Goal: Task Accomplishment & Management: Complete application form

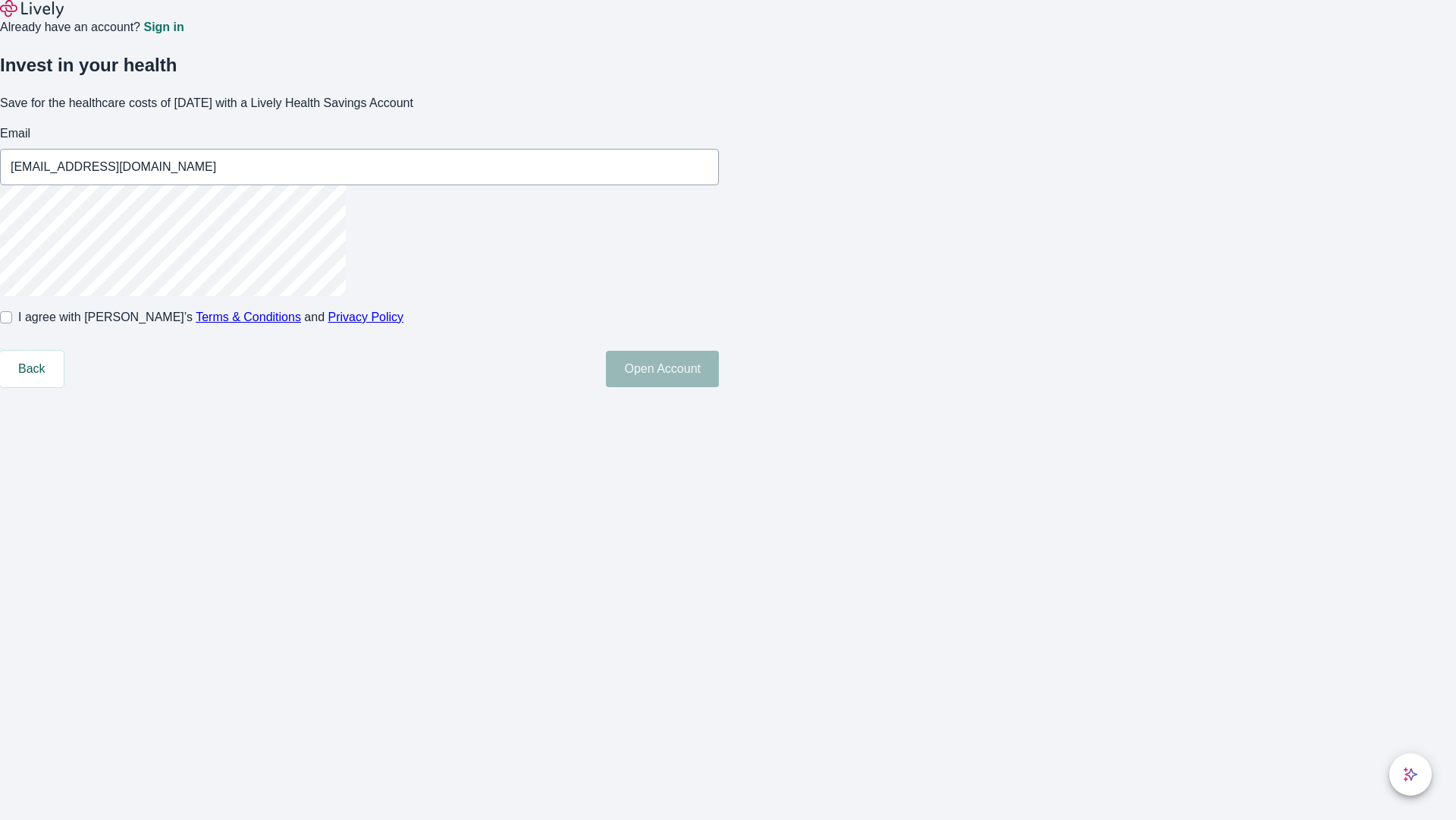
click at [12, 323] on input "I agree with Lively’s Terms & Conditions and Privacy Policy" at bounding box center [6, 317] width 12 height 12
checkbox input "true"
click at [719, 387] on button "Open Account" at bounding box center [663, 368] width 113 height 36
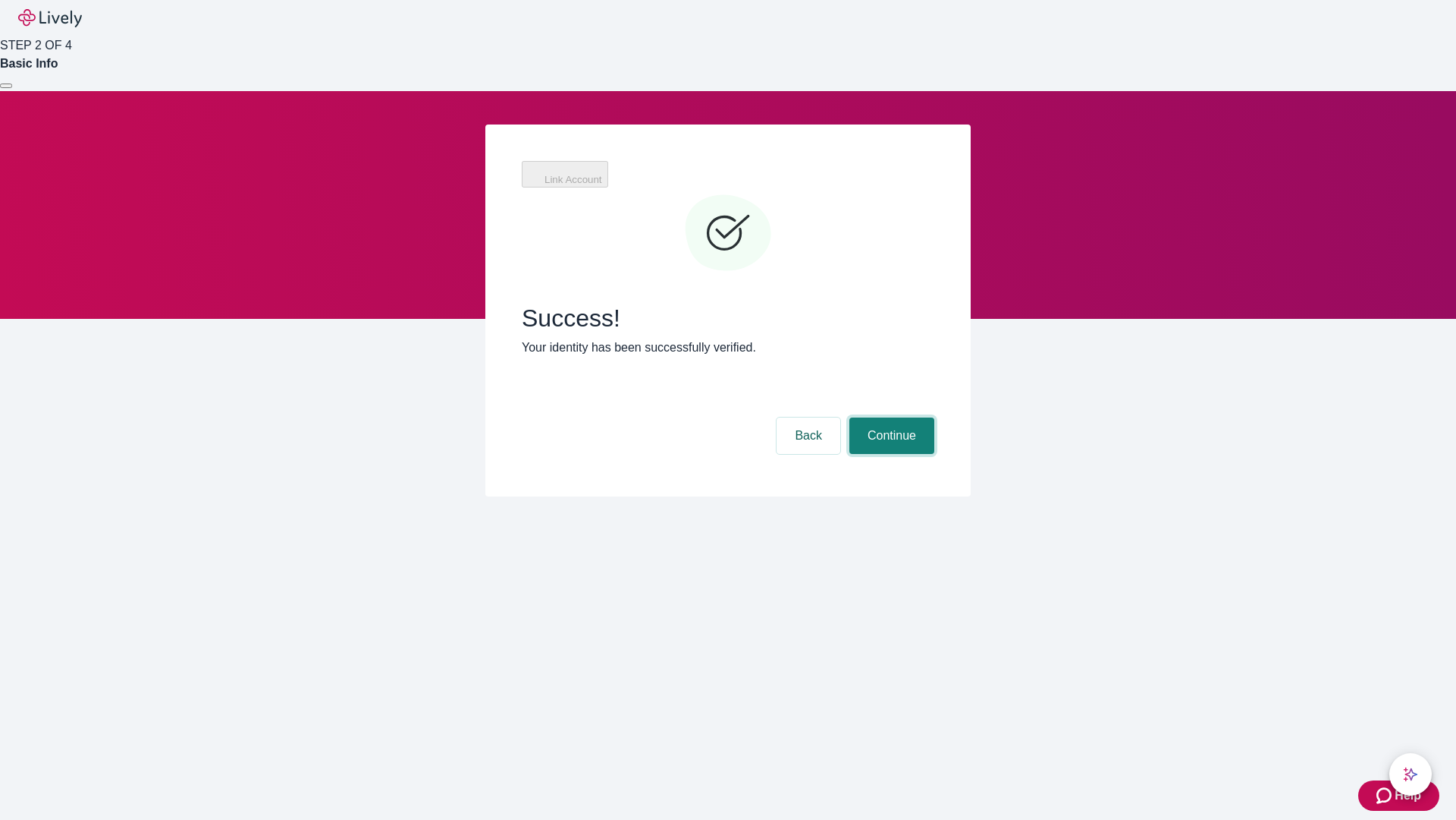
click at [890, 417] on button "Continue" at bounding box center [892, 435] width 85 height 36
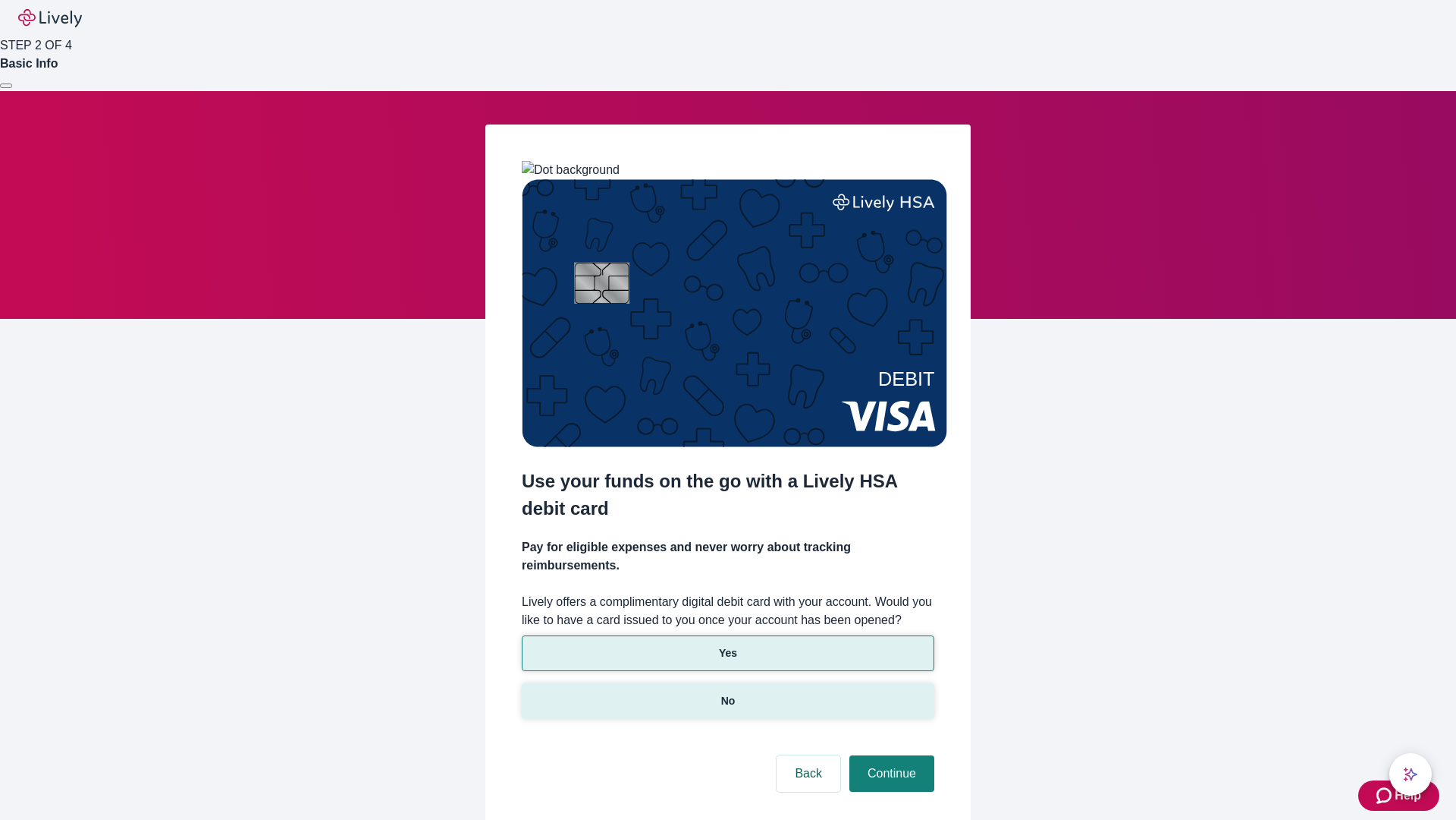
click at [727, 693] on p "No" at bounding box center [728, 701] width 14 height 16
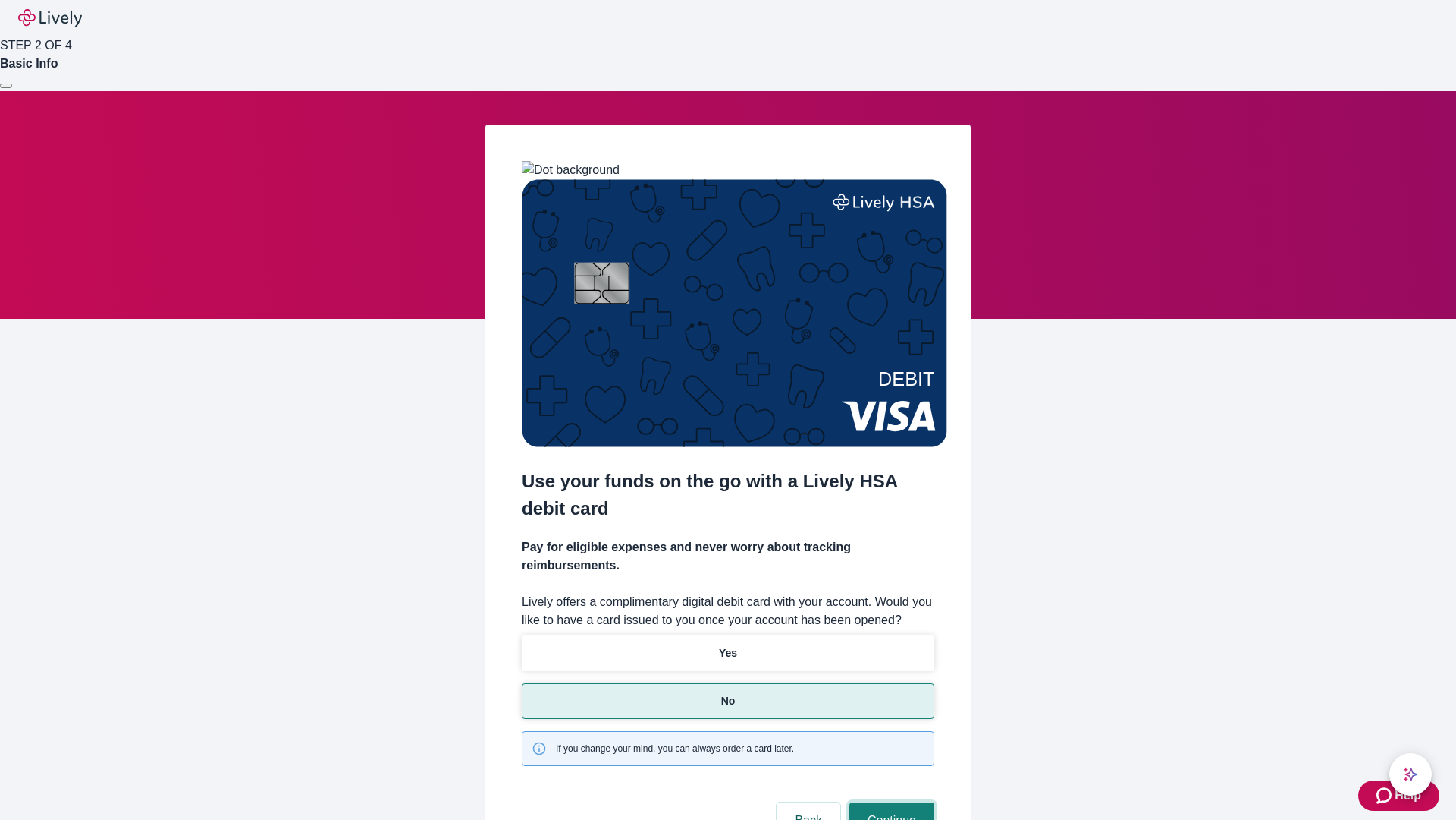
click at [890, 802] on button "Continue" at bounding box center [892, 820] width 85 height 36
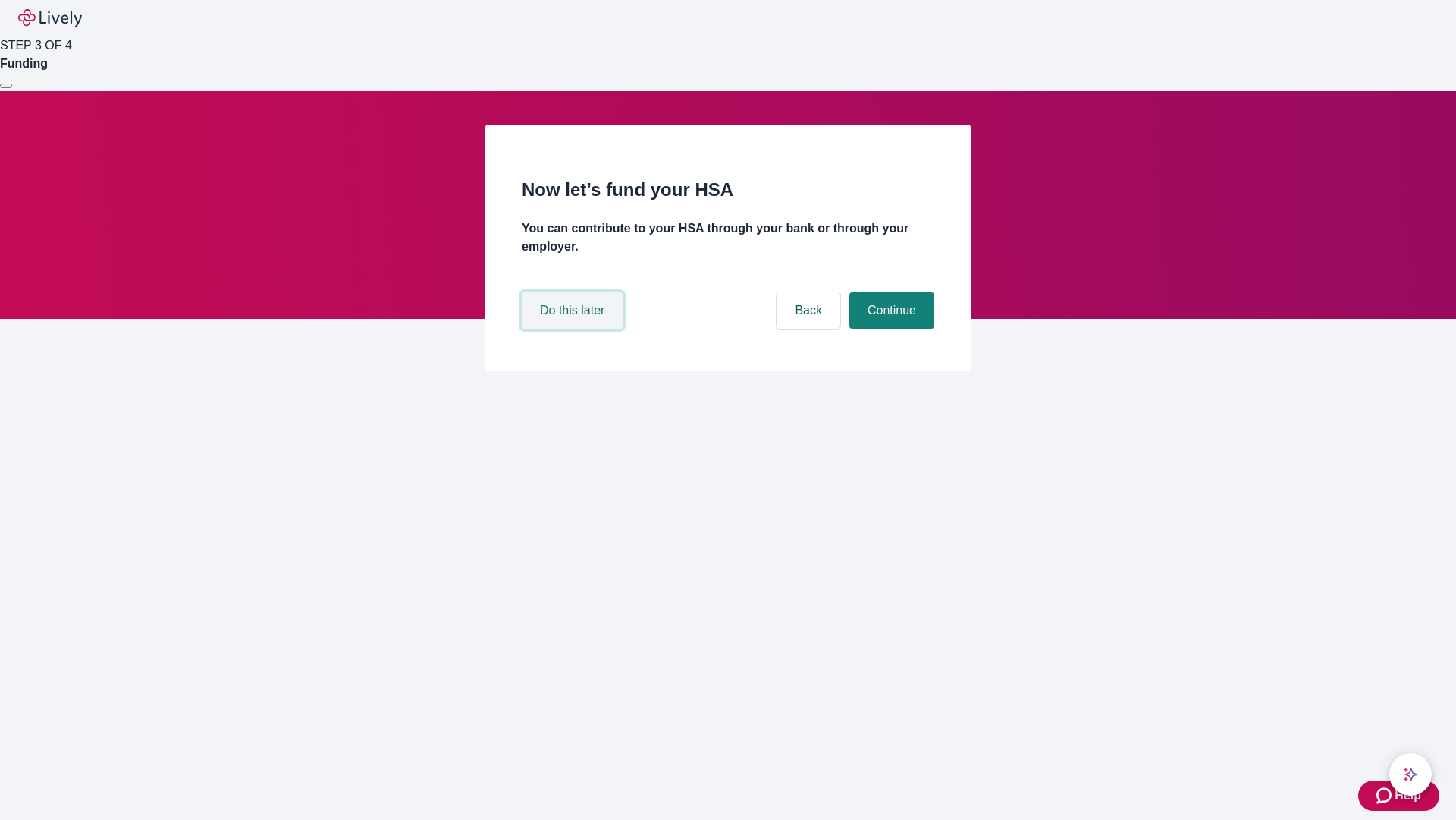
click at [574, 329] on button "Do this later" at bounding box center [572, 310] width 101 height 36
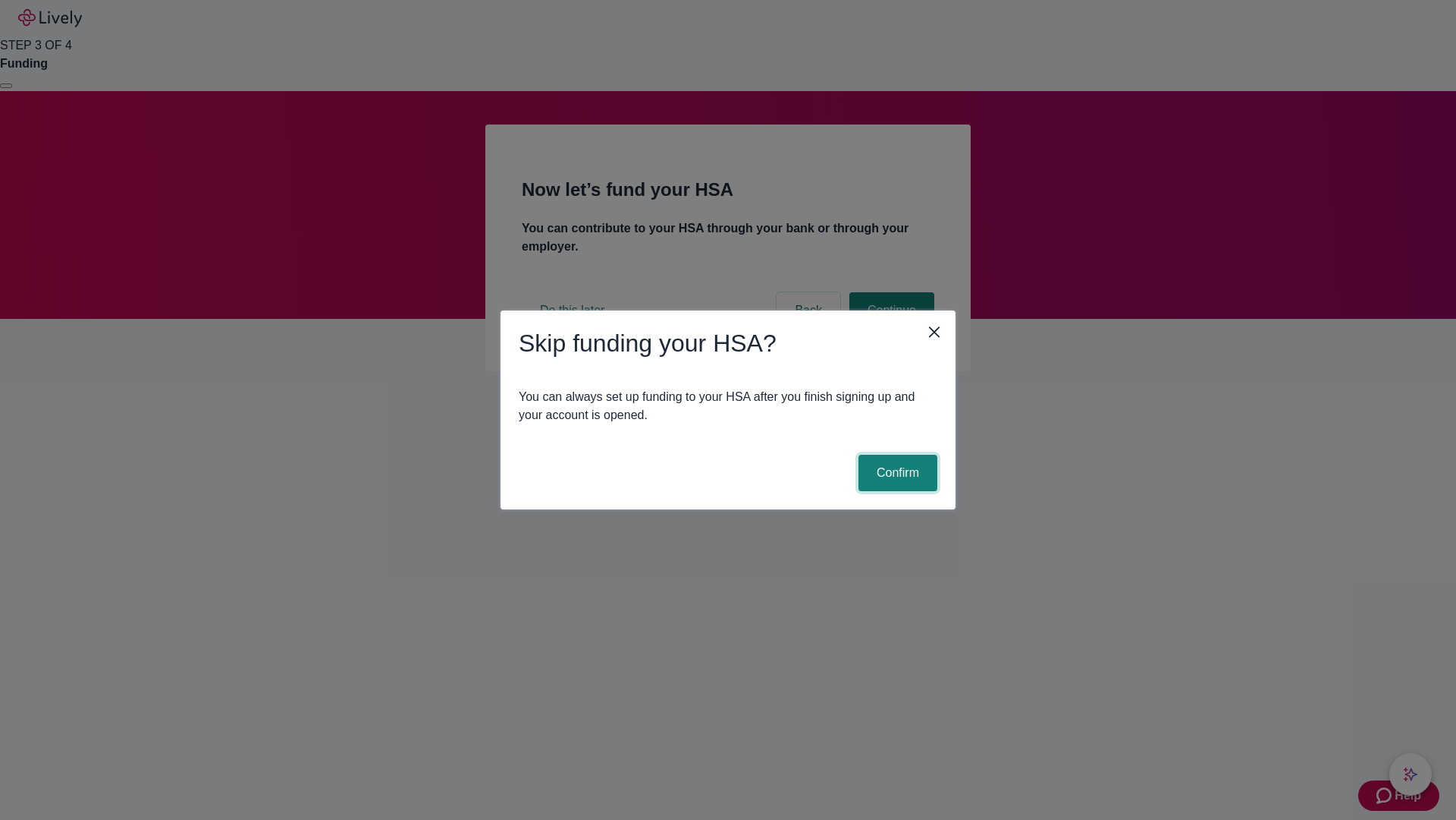
click at [896, 473] on button "Confirm" at bounding box center [898, 472] width 79 height 36
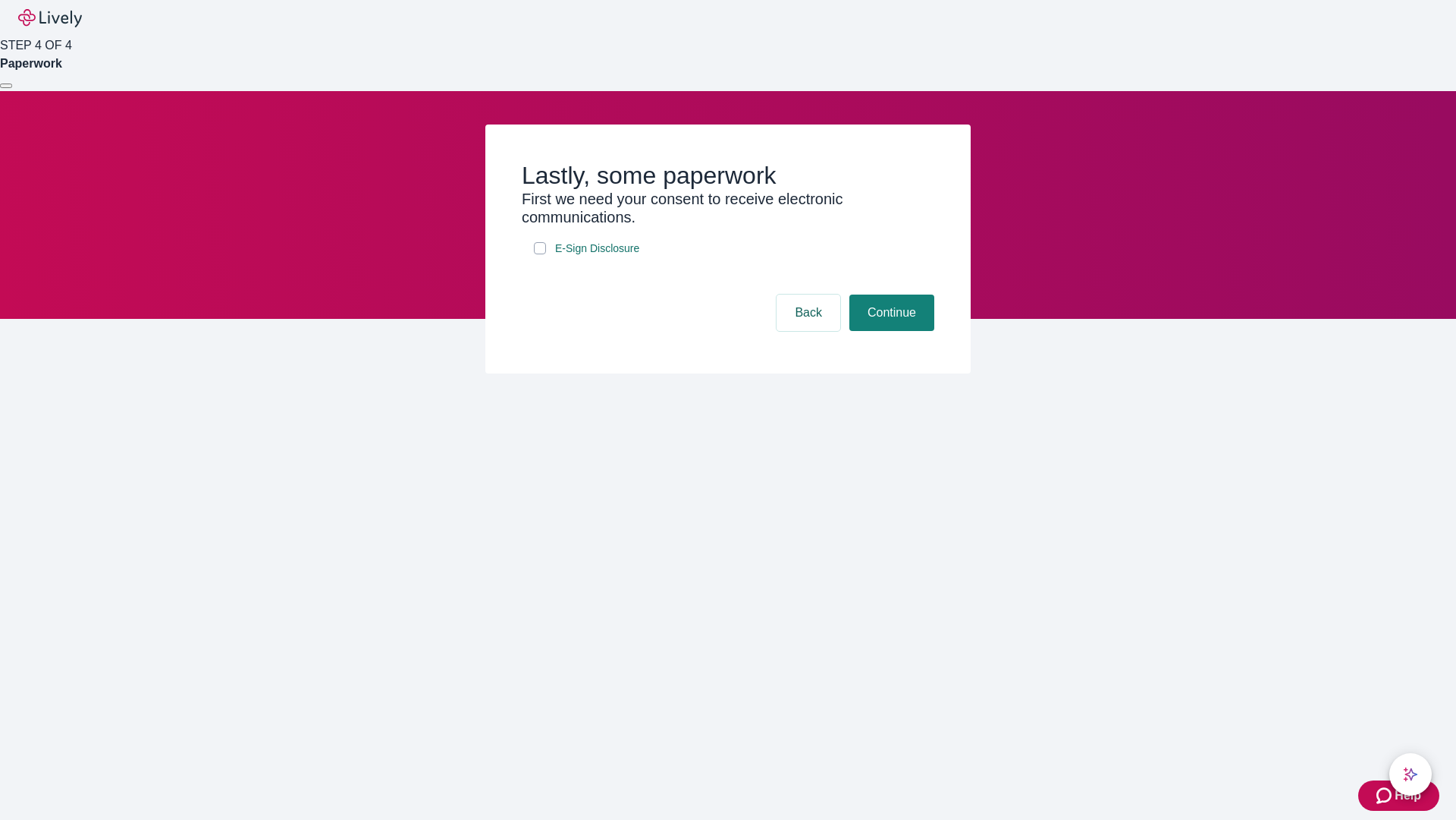
click at [540, 255] on input "E-Sign Disclosure" at bounding box center [540, 248] width 12 height 12
checkbox input "true"
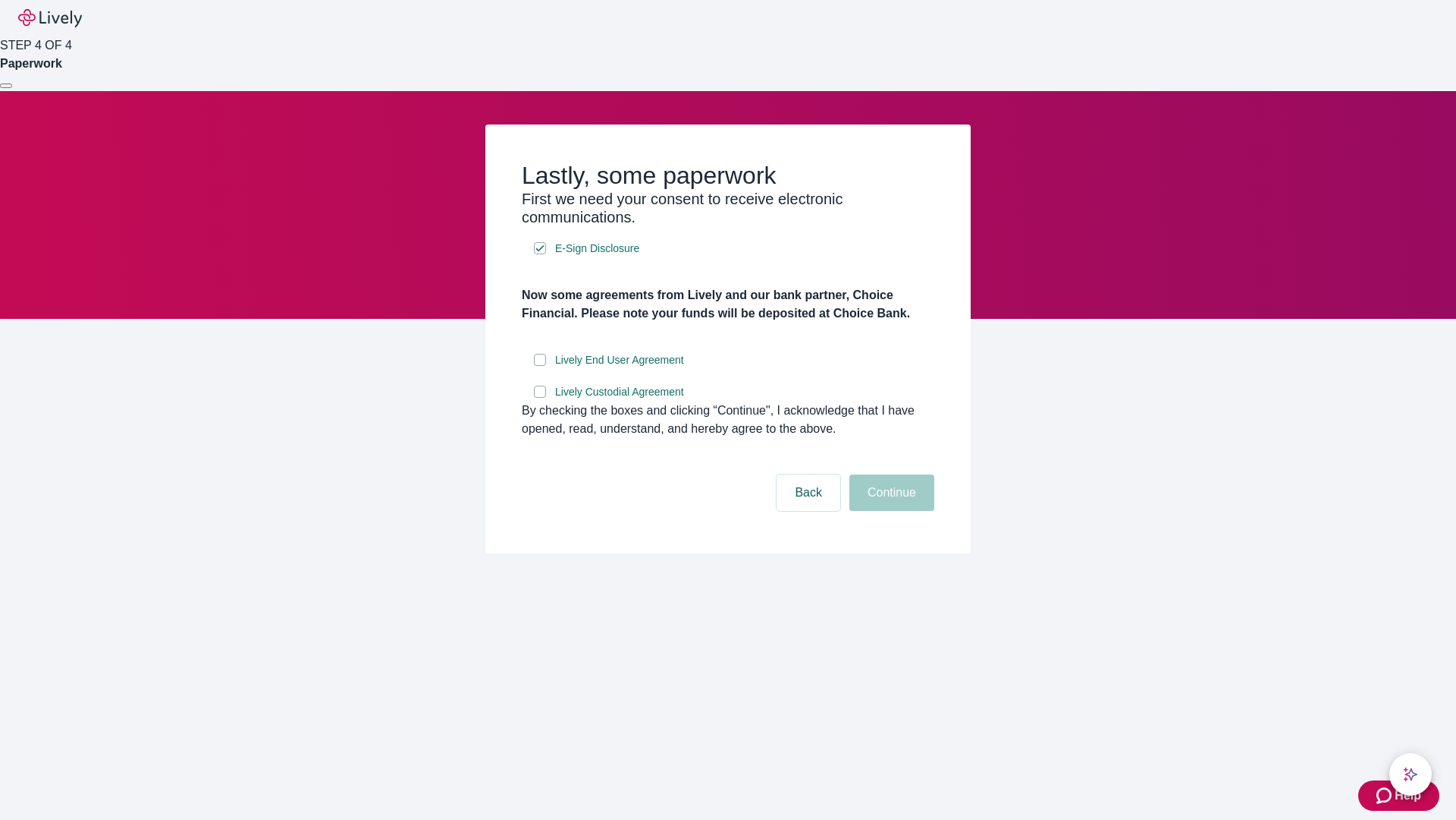
click at [540, 366] on input "Lively End User Agreement" at bounding box center [540, 360] width 12 height 12
checkbox input "true"
click at [540, 398] on input "Lively Custodial Agreement" at bounding box center [540, 392] width 12 height 12
checkbox input "true"
click at [890, 511] on button "Continue" at bounding box center [892, 492] width 85 height 36
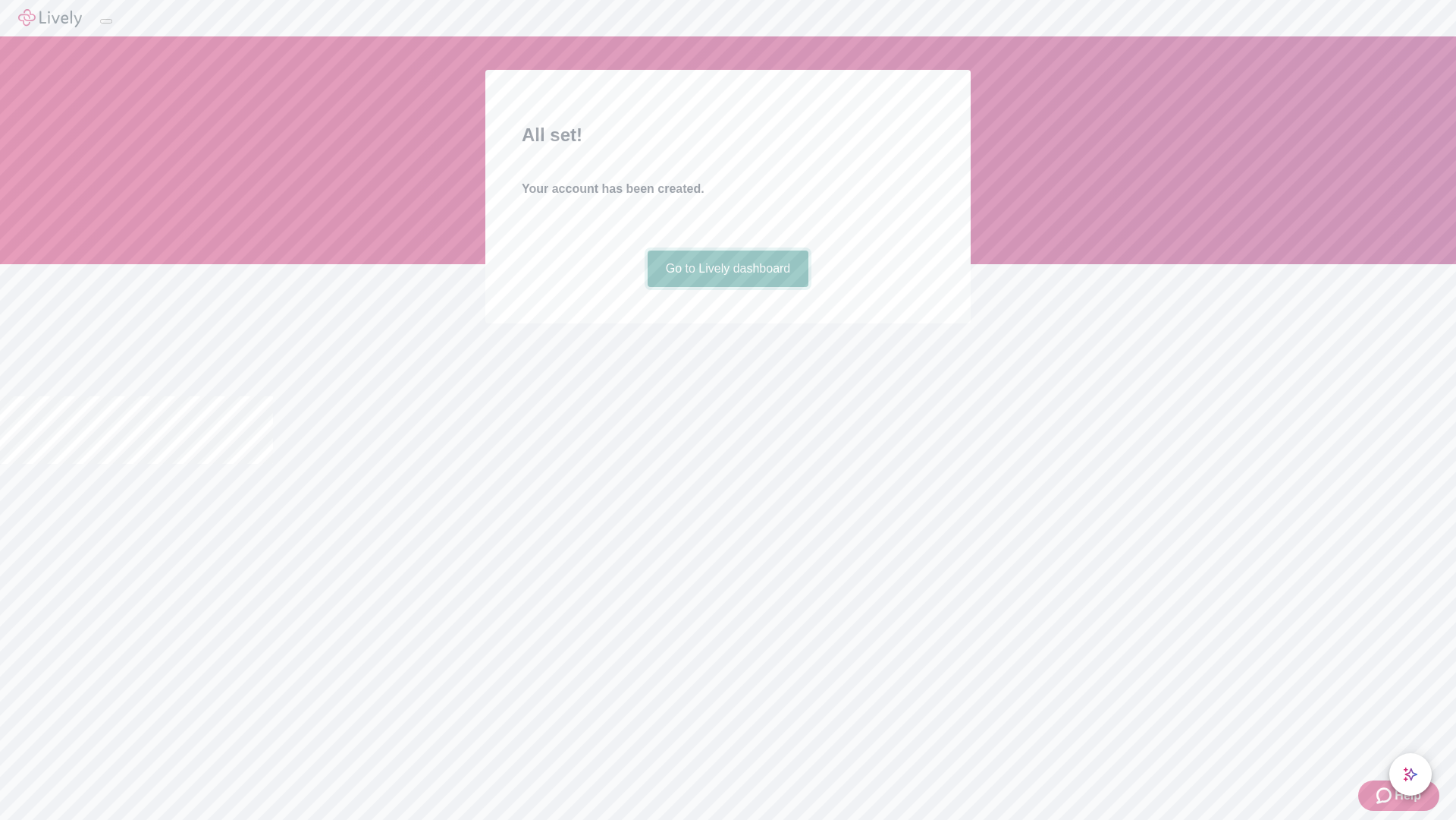
click at [727, 287] on link "Go to Lively dashboard" at bounding box center [729, 268] width 162 height 36
